Goal: Answer question/provide support: Share knowledge or assist other users

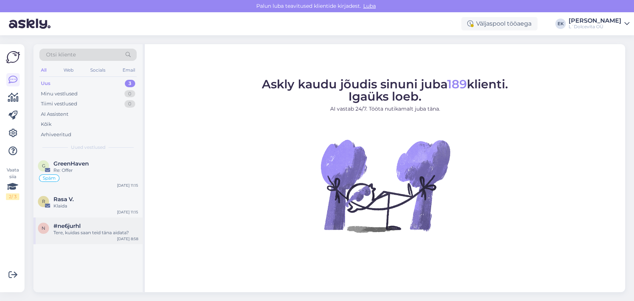
click at [82, 223] on div "#ne6jurhl" at bounding box center [95, 226] width 85 height 7
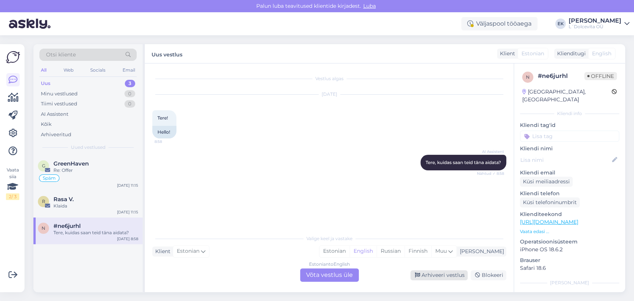
click at [436, 273] on div "Arhiveeri vestlus" at bounding box center [438, 275] width 57 height 10
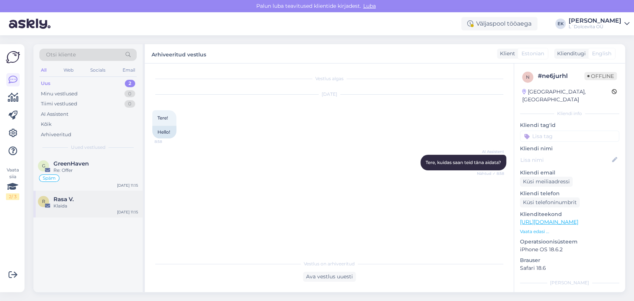
click at [85, 202] on div "Rasa V." at bounding box center [95, 199] width 85 height 7
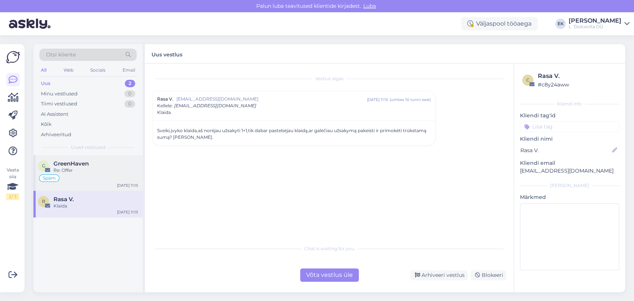
click at [94, 164] on div "GreenHaven" at bounding box center [95, 163] width 85 height 7
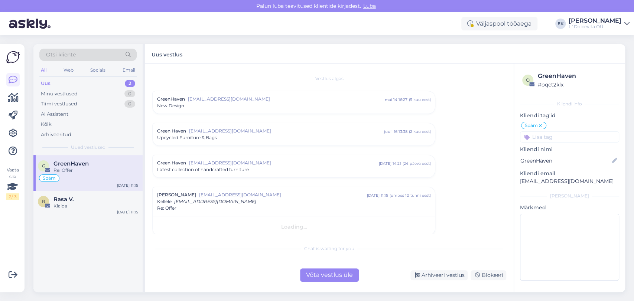
scroll to position [6, 0]
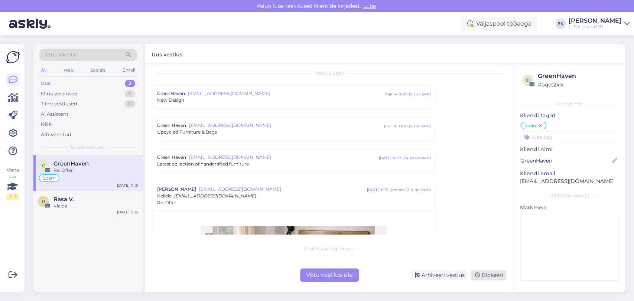
click at [495, 277] on div "Blokeeri" at bounding box center [488, 275] width 36 height 10
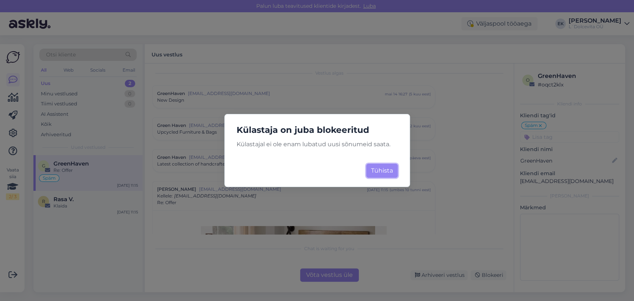
click at [370, 167] on button "Tühista" at bounding box center [382, 171] width 32 height 14
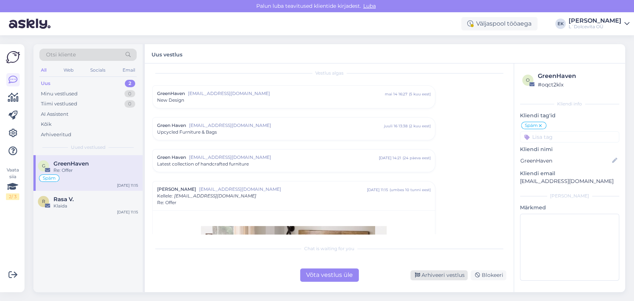
click at [443, 273] on div "Arhiveeri vestlus" at bounding box center [438, 275] width 57 height 10
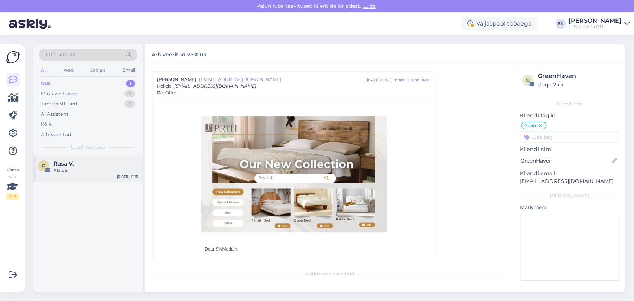
click at [81, 161] on div "Rasa V." at bounding box center [95, 163] width 85 height 7
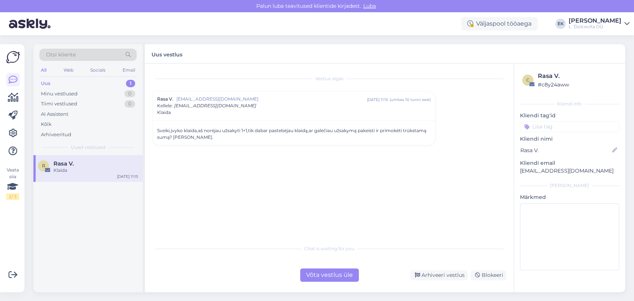
click at [205, 124] on div "Sveiki,įvyko klaida,aš norėjau užsakyti 1+1,tik dabar pastebėjau klaidą,ar galė…" at bounding box center [294, 132] width 282 height 25
drag, startPoint x: 220, startPoint y: 140, endPoint x: 157, endPoint y: 130, distance: 63.6
click at [157, 130] on div "Sveiki,įvyko klaida,aš norėjau užsakyti 1+1,tik dabar pastebėjau klaidą,ar galė…" at bounding box center [293, 133] width 273 height 13
copy div "Sveiki,įvyko klaida,aš norėjau užsakyti 1+1,tik dabar pastebėjau klaidą,ar galė…"
click at [341, 278] on div "Võta vestlus üle" at bounding box center [329, 274] width 59 height 13
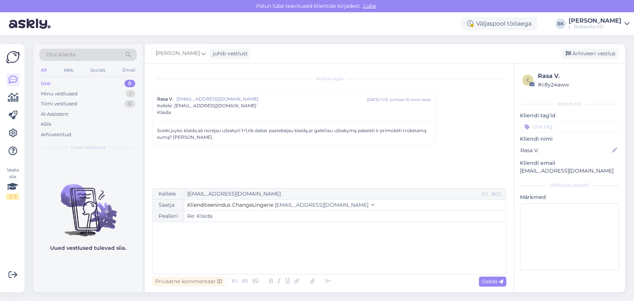
drag, startPoint x: 229, startPoint y: 139, endPoint x: 151, endPoint y: 125, distance: 79.2
click at [151, 125] on div "Vestlus algas Rasa V. [EMAIL_ADDRESS][DOMAIN_NAME] [DATE] 11:15 ( umbes 10 tunn…" at bounding box center [329, 177] width 369 height 229
copy div "Sveiki,įvyko klaida,aš norėjau užsakyti 1+1,tik dabar pastebėjau klaidą,ar galė…"
click at [223, 234] on div "﻿" at bounding box center [329, 248] width 346 height 45
click at [67, 93] on div "Minu vestlused" at bounding box center [59, 93] width 37 height 7
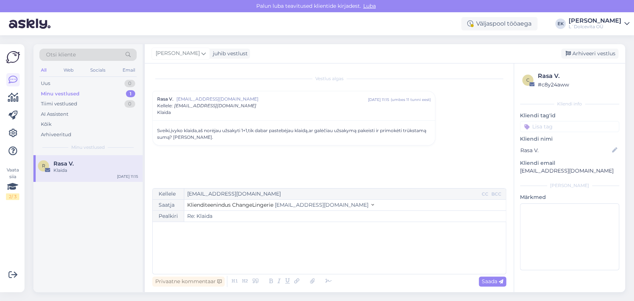
click at [74, 170] on div "Klaida" at bounding box center [95, 170] width 85 height 7
click at [210, 53] on div "juhib vestlust" at bounding box center [229, 54] width 38 height 8
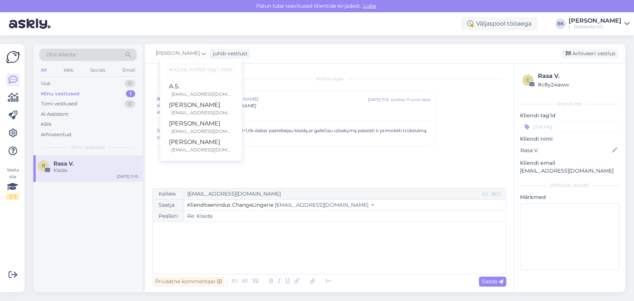
click at [102, 235] on div "R Rasa V. Klaida [DATE] 11:15" at bounding box center [87, 223] width 109 height 137
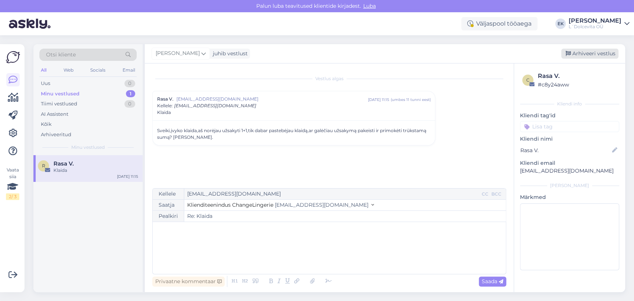
click at [606, 55] on div "Arhiveeri vestlus" at bounding box center [589, 54] width 57 height 10
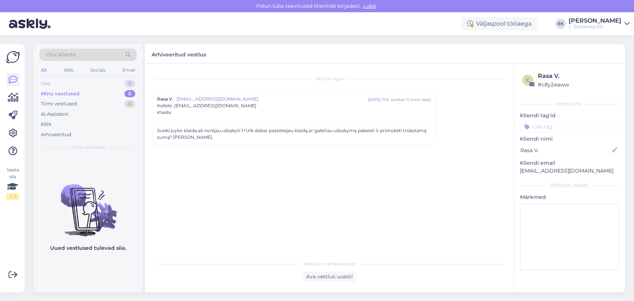
click at [82, 85] on div "Uus 0" at bounding box center [87, 83] width 97 height 10
click at [131, 68] on div "Email" at bounding box center [129, 70] width 16 height 10
click at [48, 84] on div "Uus" at bounding box center [46, 83] width 10 height 7
click at [45, 70] on div "All" at bounding box center [43, 70] width 9 height 10
